Goal: Check status: Check status

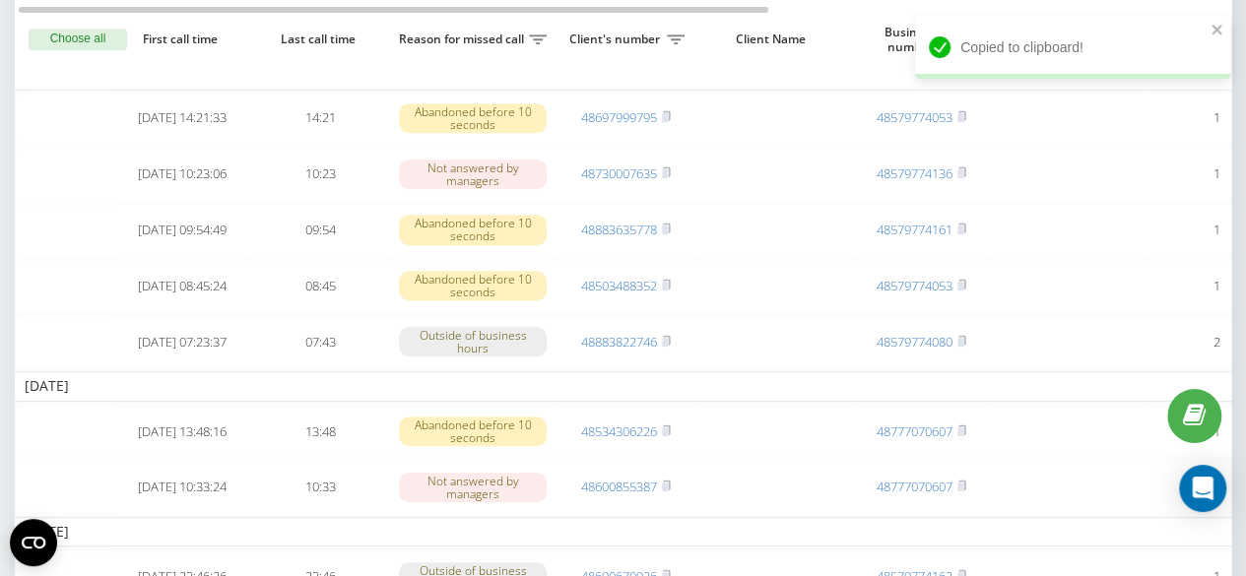
scroll to position [482, 0]
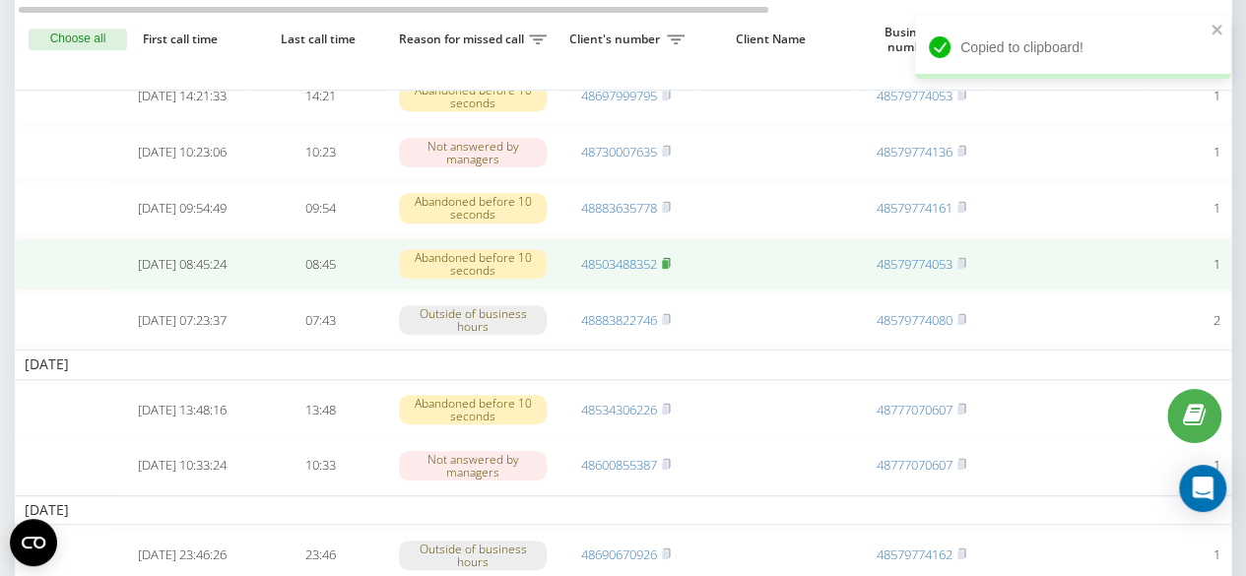
click at [663, 269] on icon at bounding box center [666, 263] width 9 height 12
click at [668, 269] on rect at bounding box center [665, 264] width 6 height 9
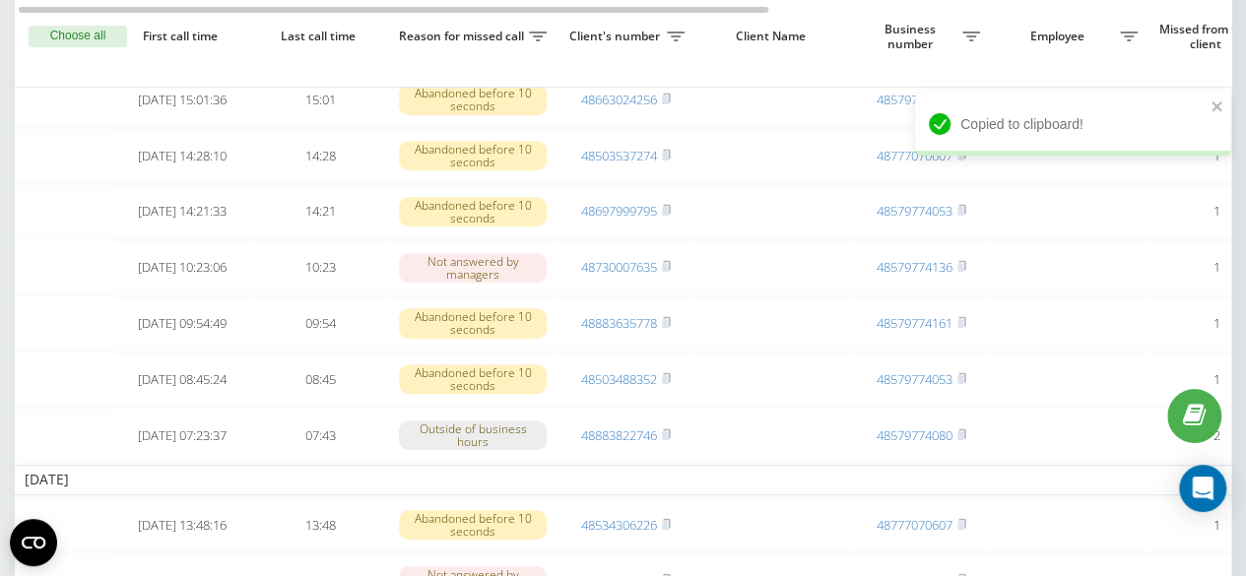
scroll to position [359, 0]
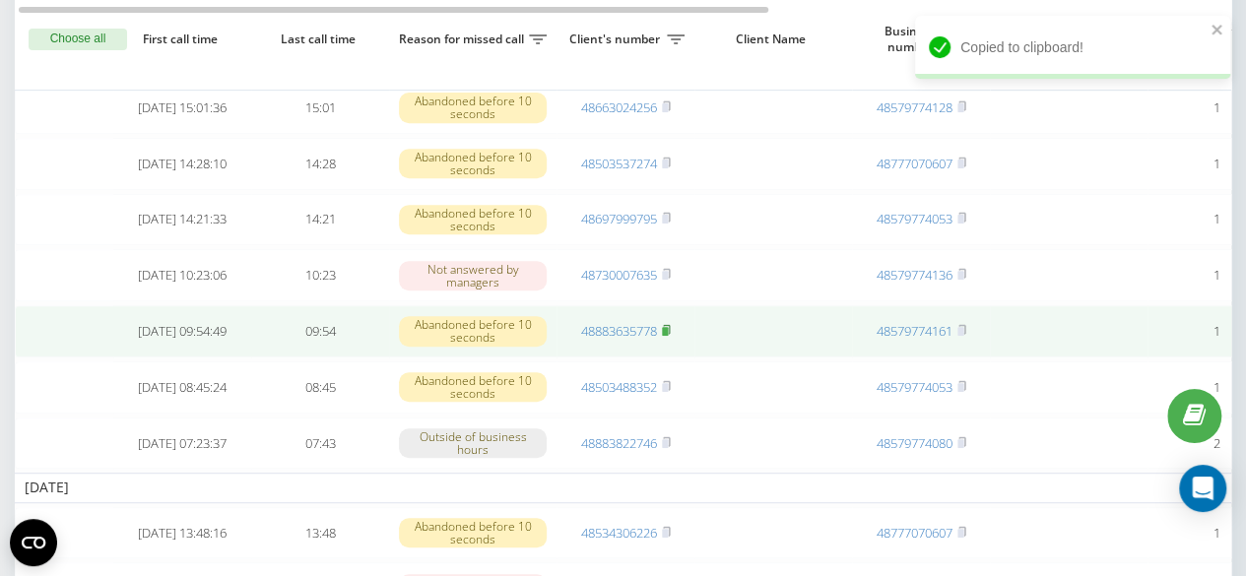
click at [666, 336] on icon at bounding box center [666, 330] width 9 height 12
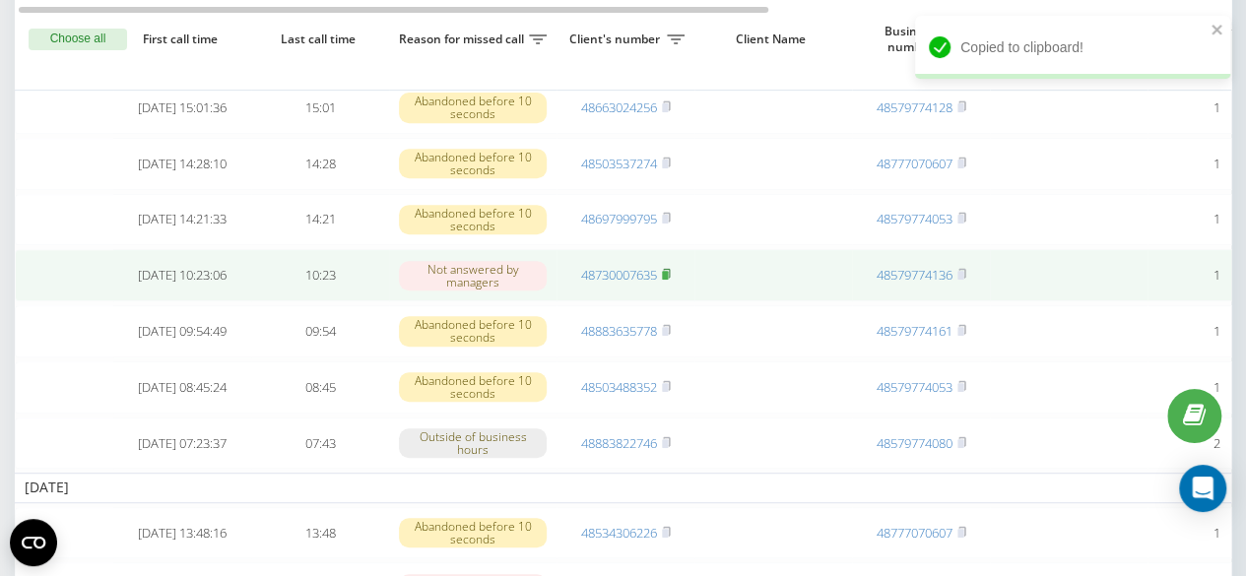
click at [668, 280] on rect at bounding box center [665, 275] width 6 height 9
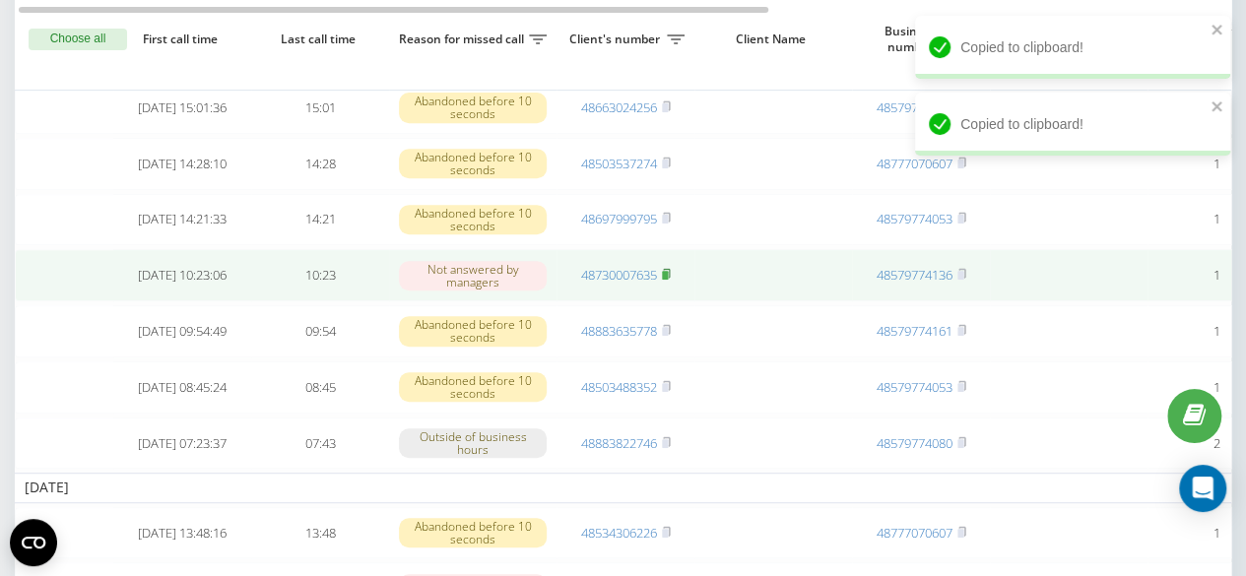
click at [668, 280] on rect at bounding box center [665, 275] width 6 height 9
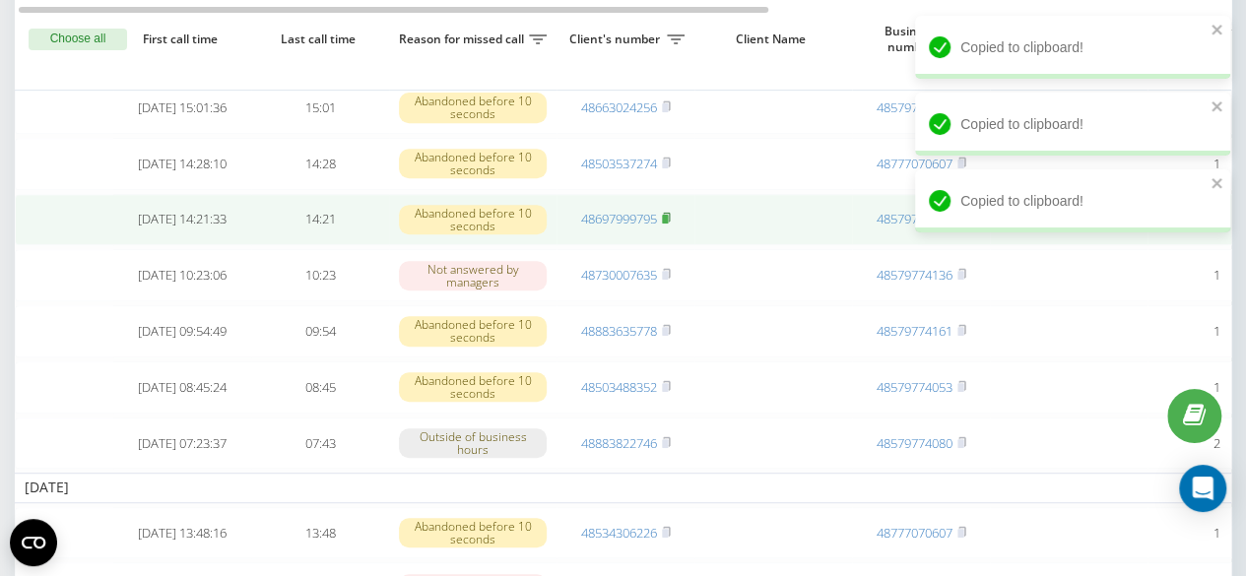
click at [667, 224] on rect at bounding box center [665, 219] width 6 height 9
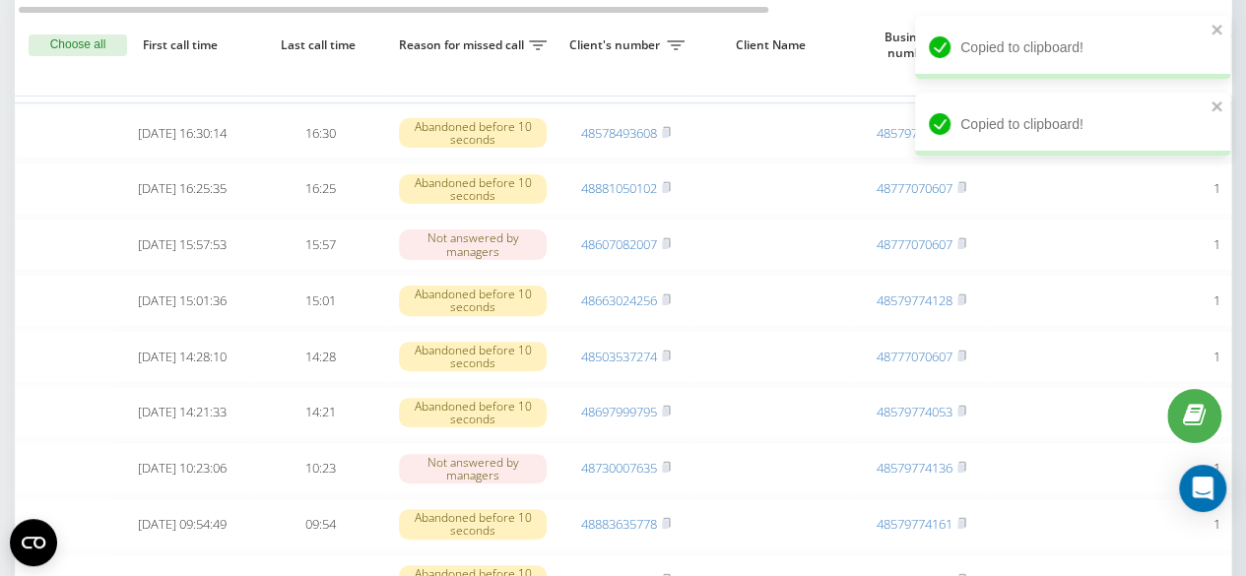
scroll to position [171, 0]
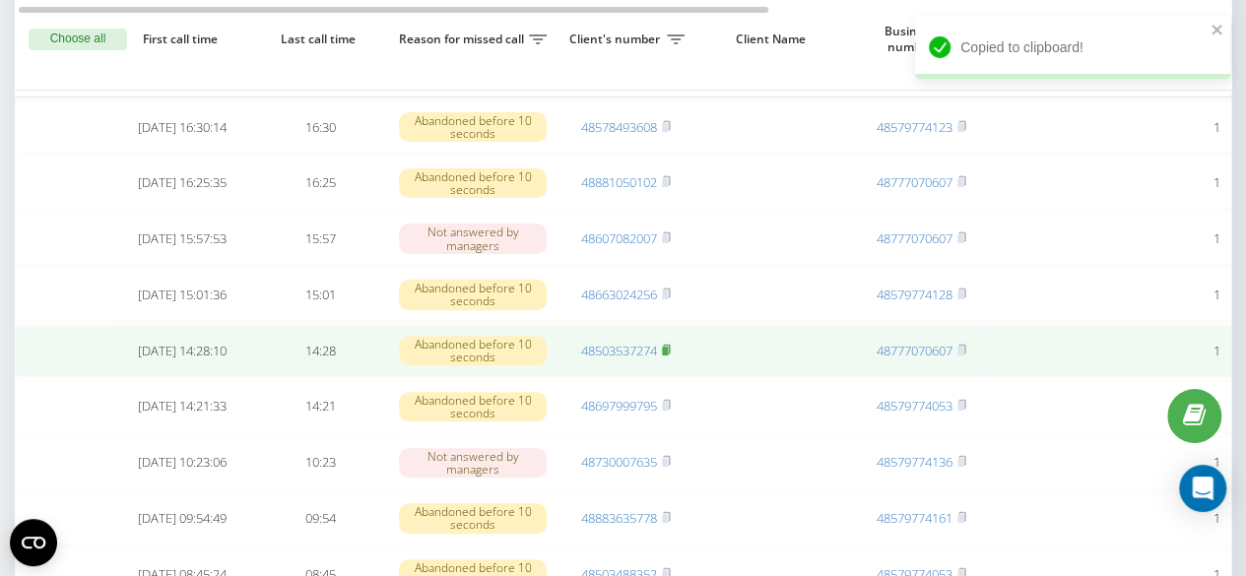
click at [668, 356] on rect at bounding box center [665, 351] width 6 height 9
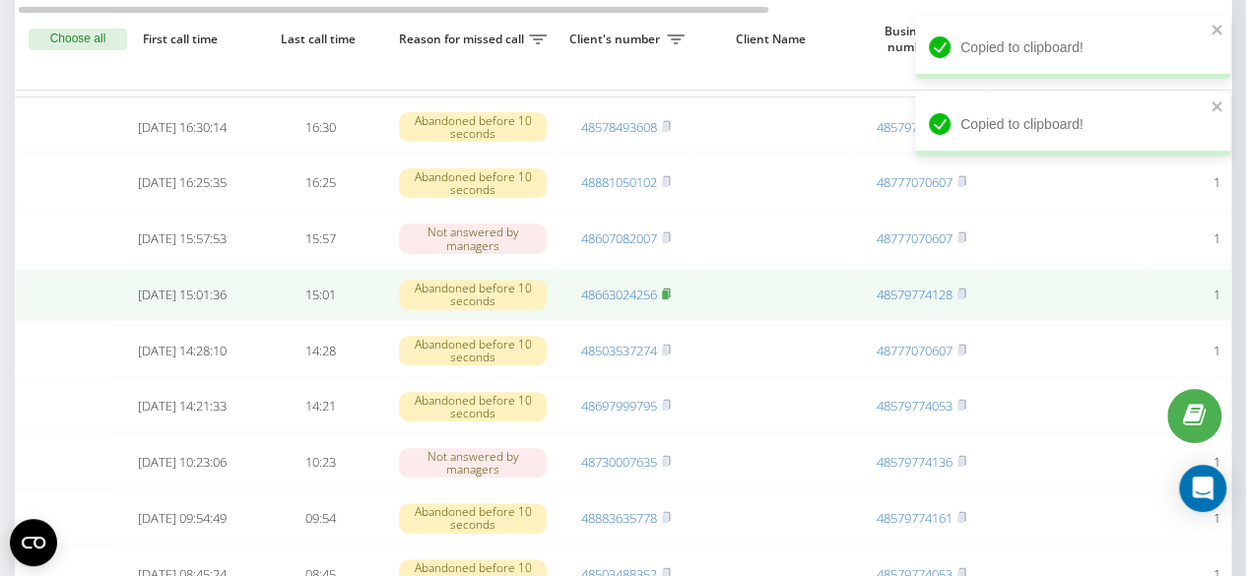
click at [668, 300] on rect at bounding box center [665, 295] width 6 height 9
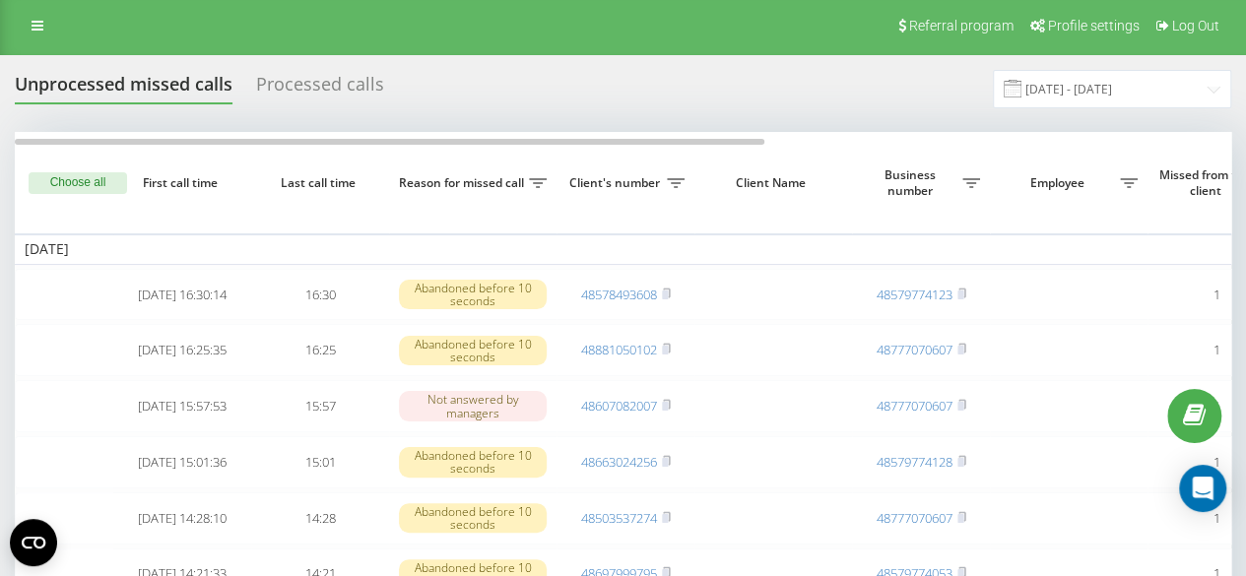
scroll to position [0, 0]
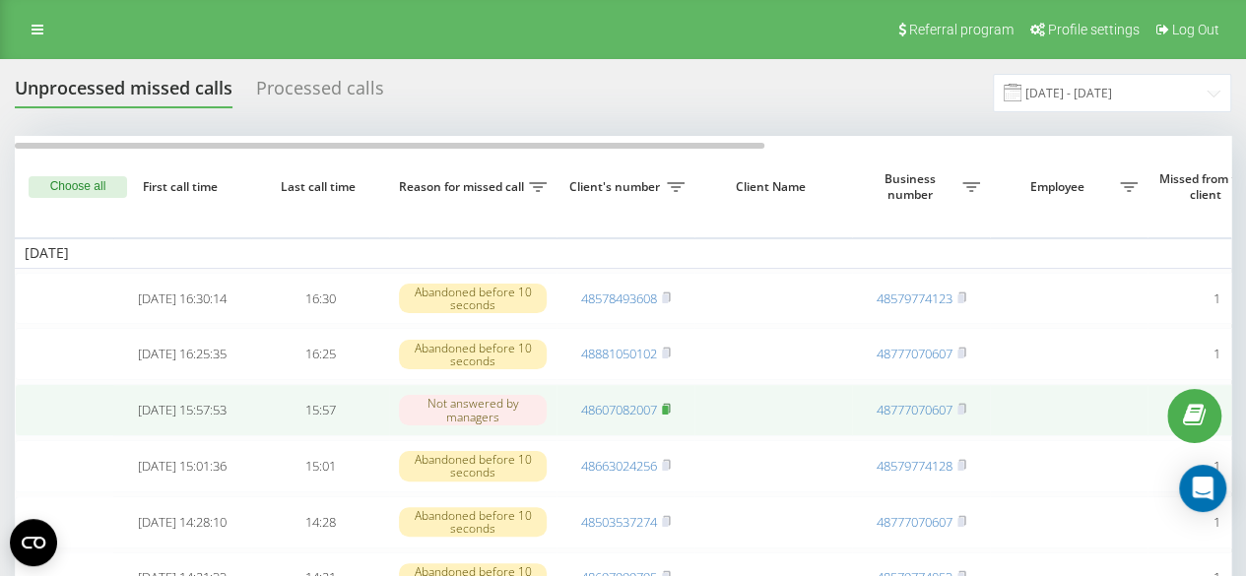
click at [666, 414] on rect at bounding box center [665, 410] width 6 height 9
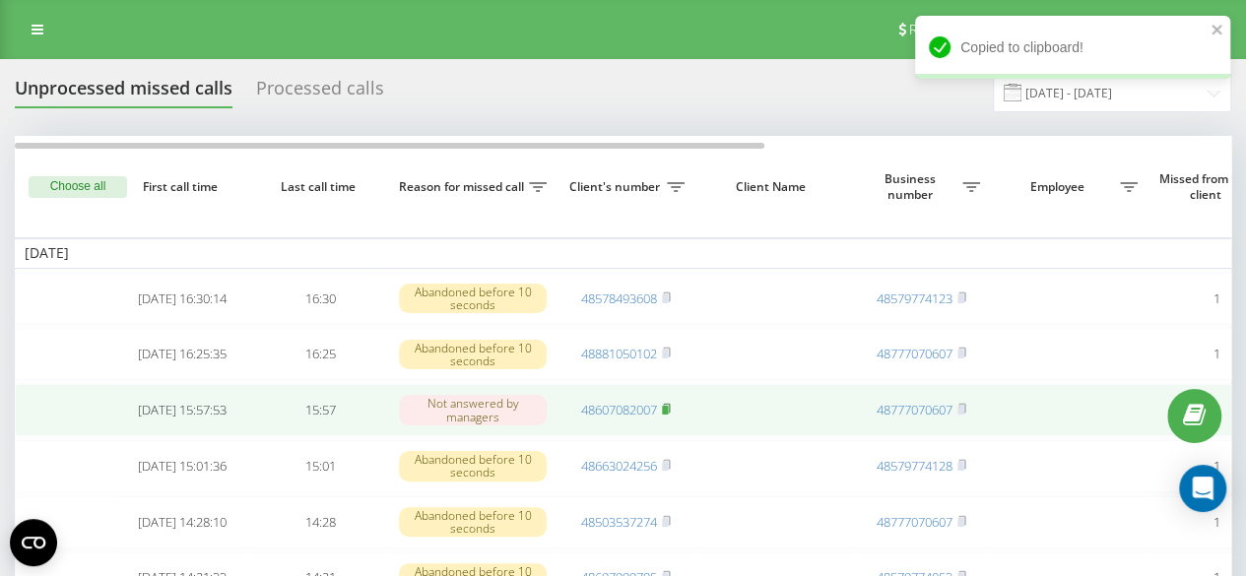
click at [668, 415] on rect at bounding box center [665, 410] width 6 height 9
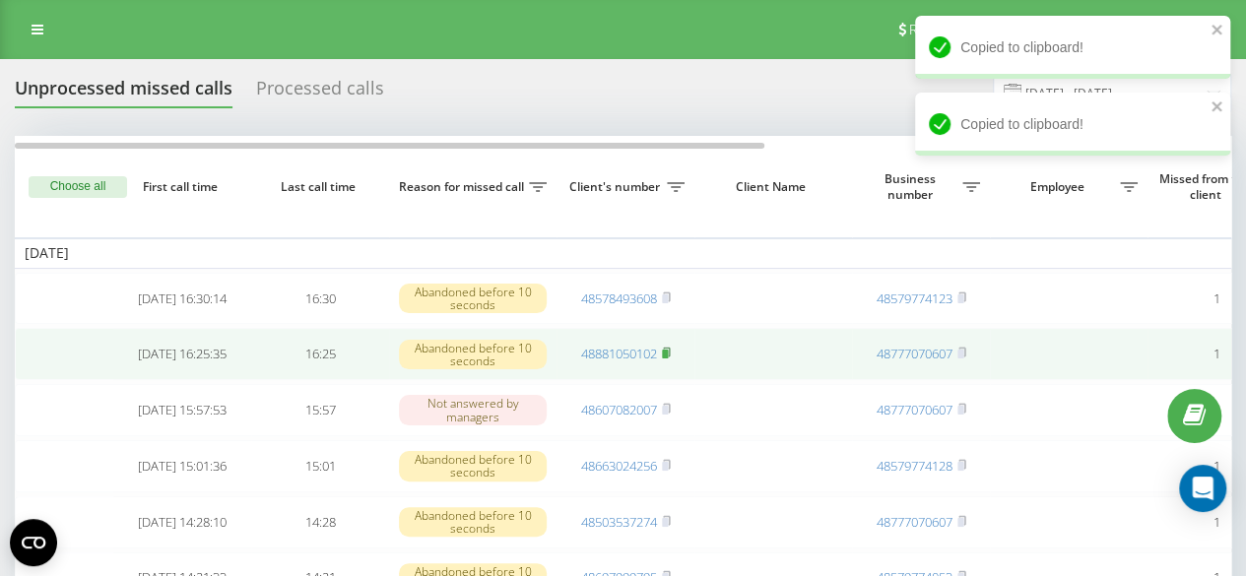
click at [668, 355] on rect at bounding box center [665, 354] width 6 height 9
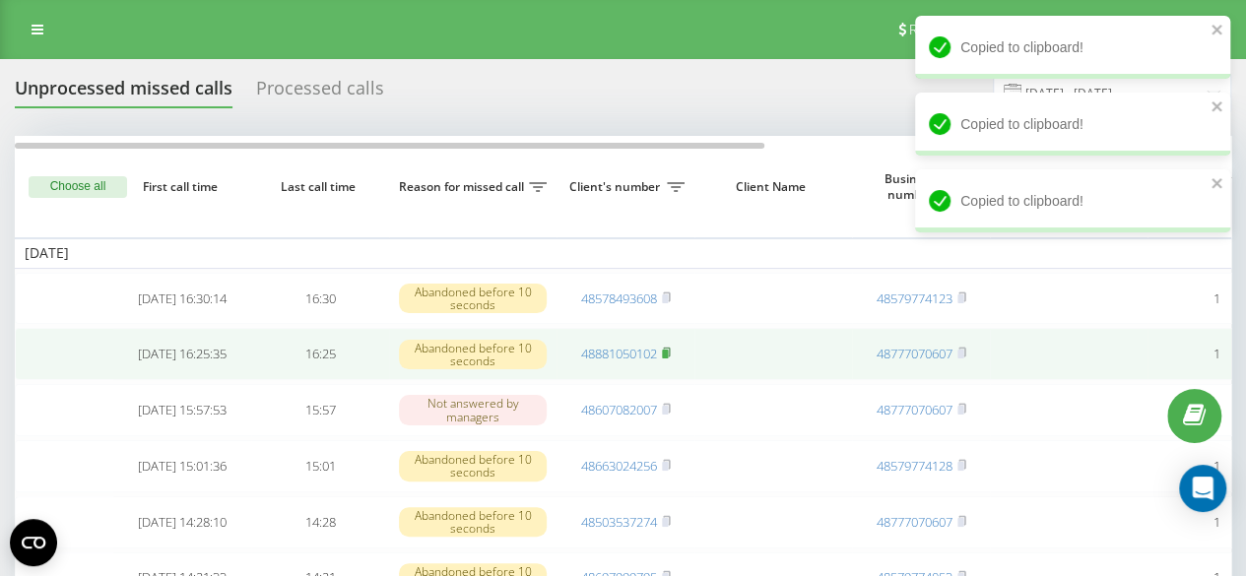
click at [668, 362] on span at bounding box center [666, 354] width 9 height 18
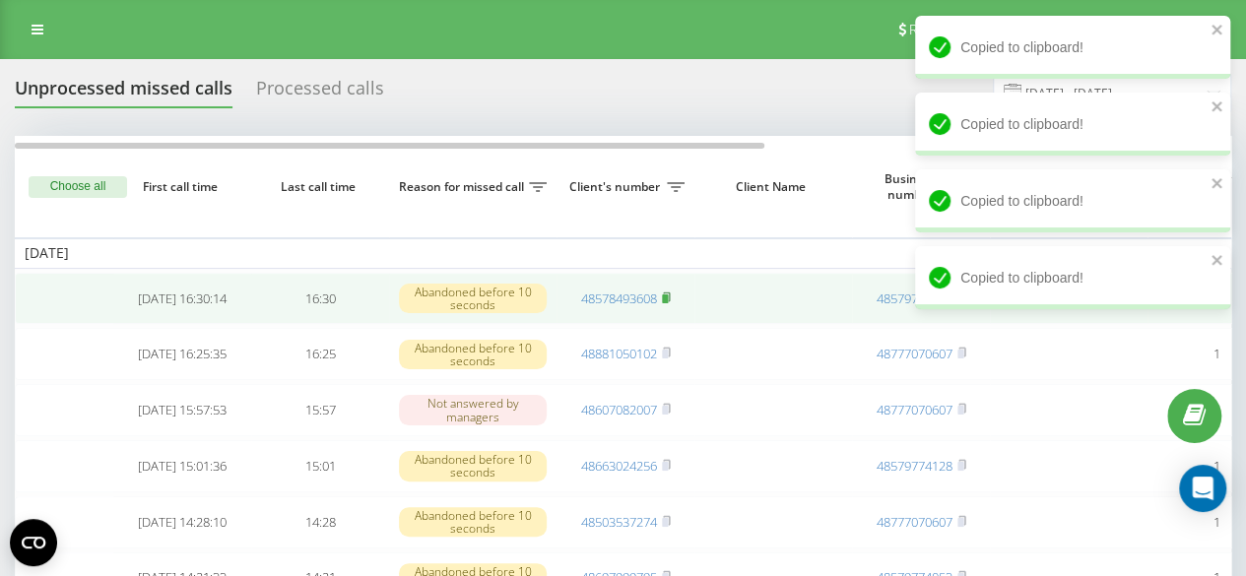
click at [668, 295] on rect at bounding box center [665, 299] width 6 height 9
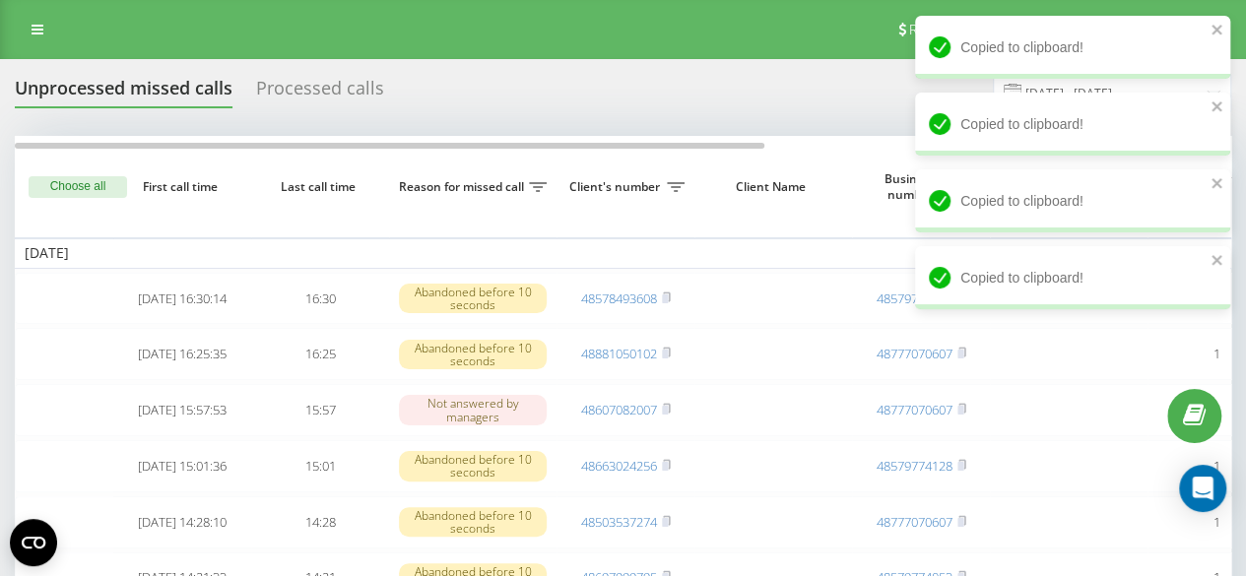
click at [321, 100] on div "Processed calls" at bounding box center [320, 93] width 128 height 31
